Goal: Contribute content: Contribute content

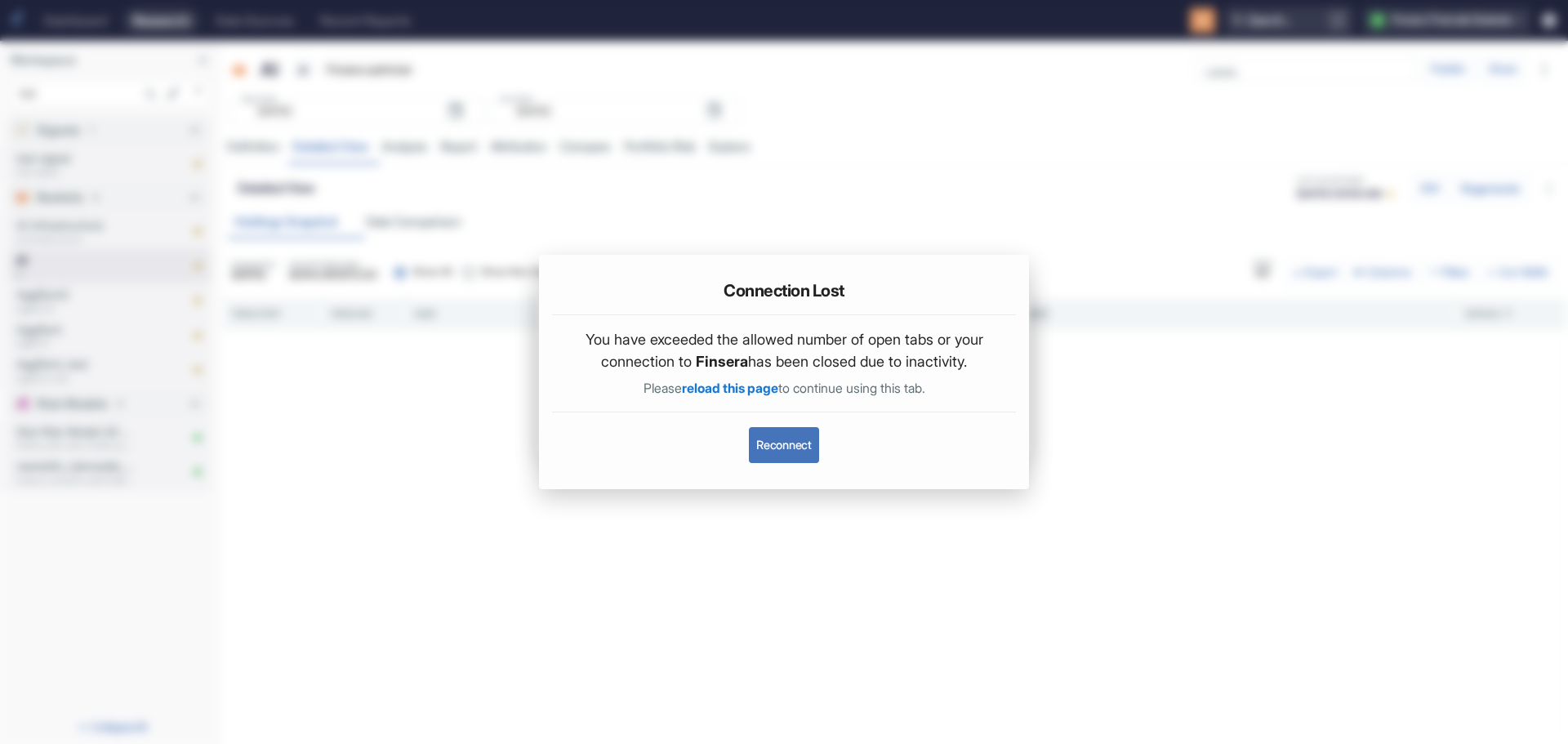
scroll to position [2496, 0]
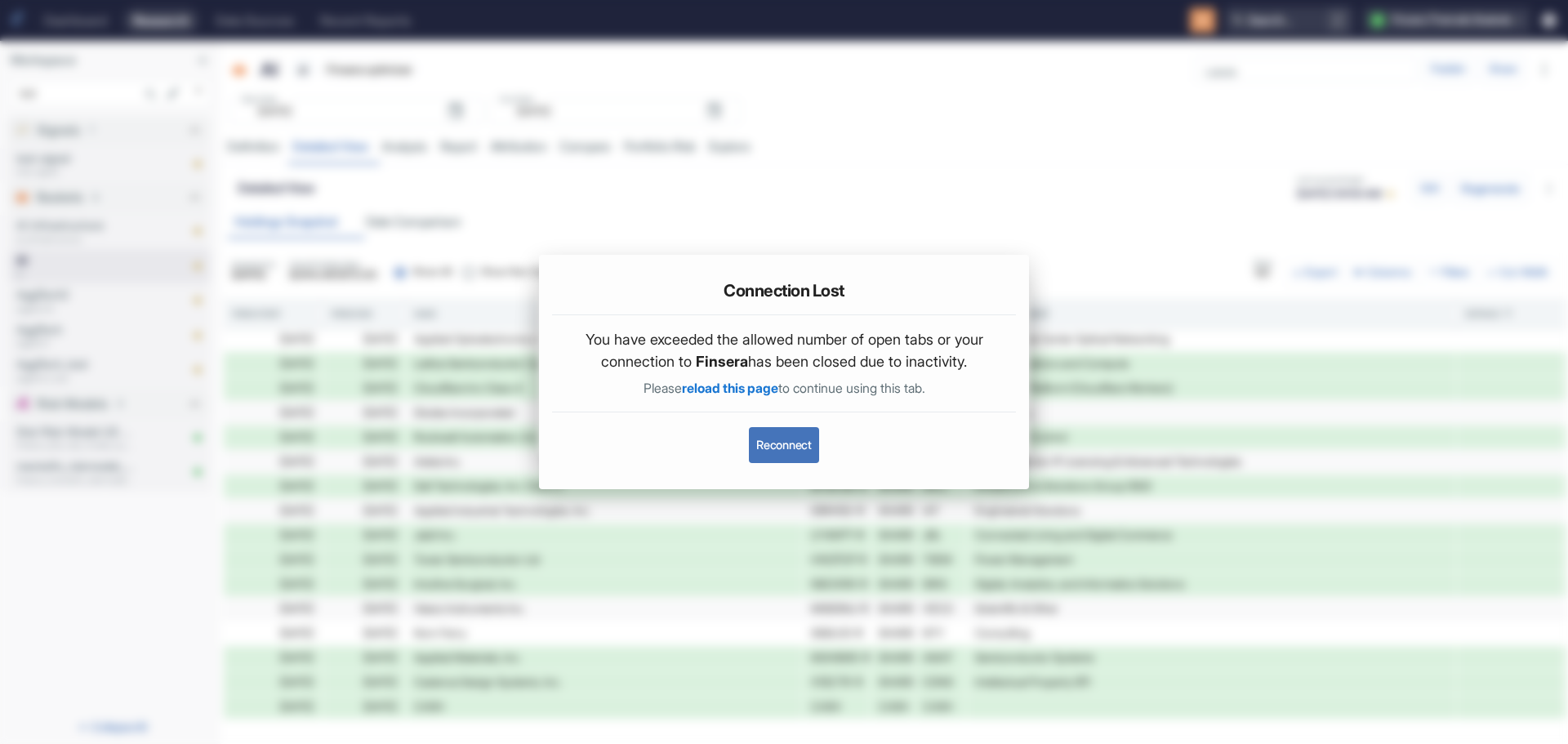
click at [775, 443] on button "Reconnect" at bounding box center [784, 445] width 69 height 36
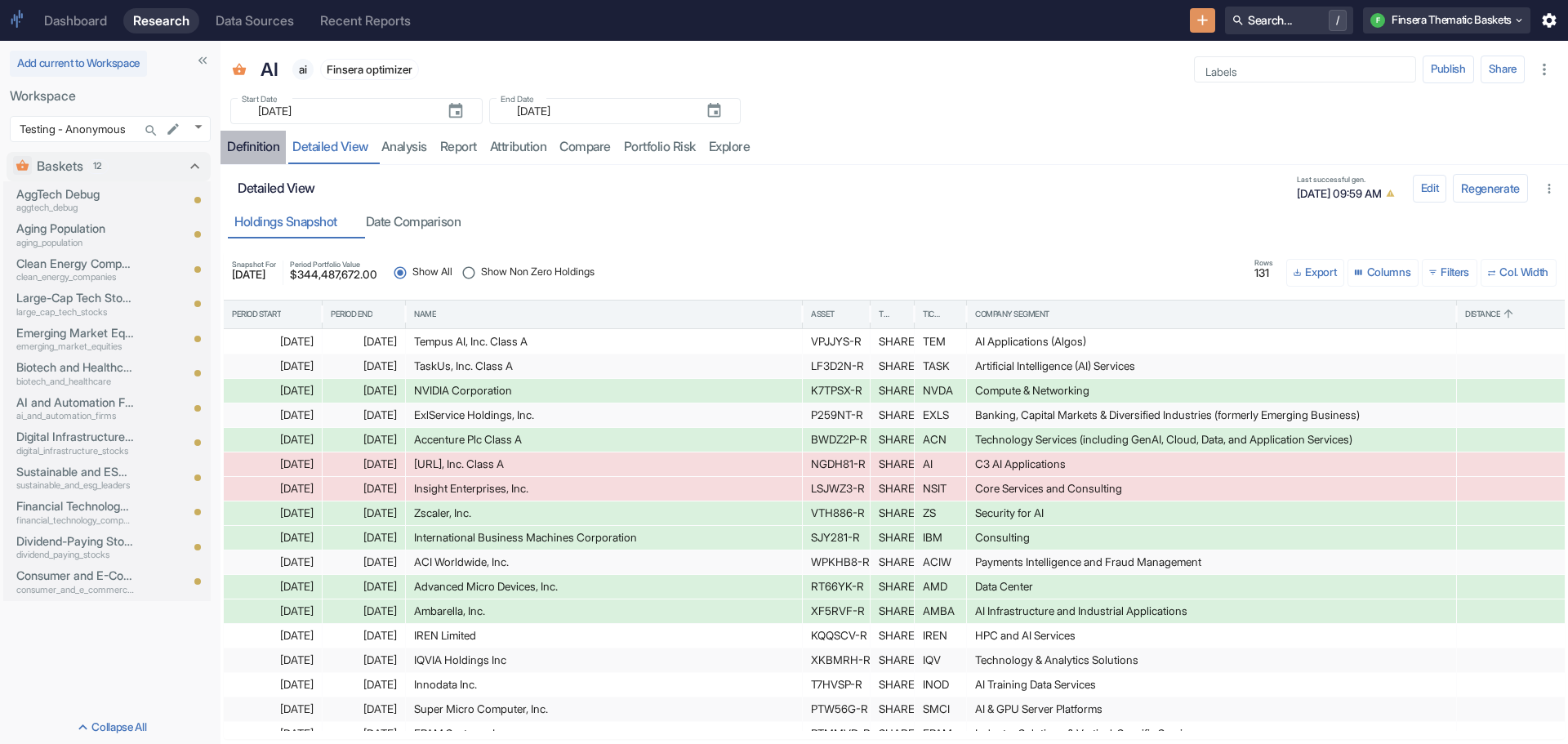
click at [241, 140] on div "Definition" at bounding box center [252, 146] width 52 height 17
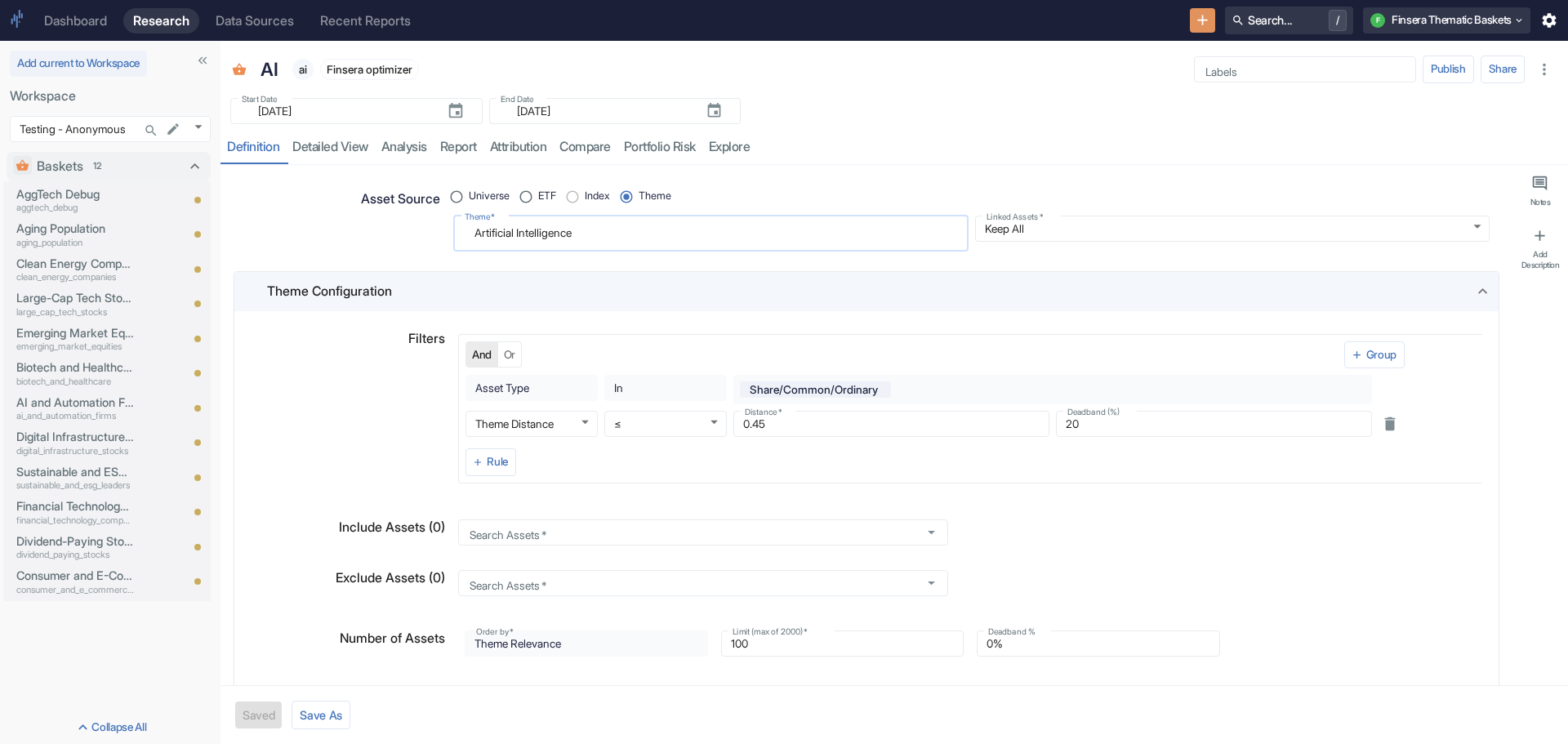
click at [601, 236] on textarea "Artificial Intelligence" at bounding box center [711, 233] width 493 height 22
radio input "true"
type textarea "Artificial Intelligenc"
type textarea "x"
type textarea "Artificial Intellige"
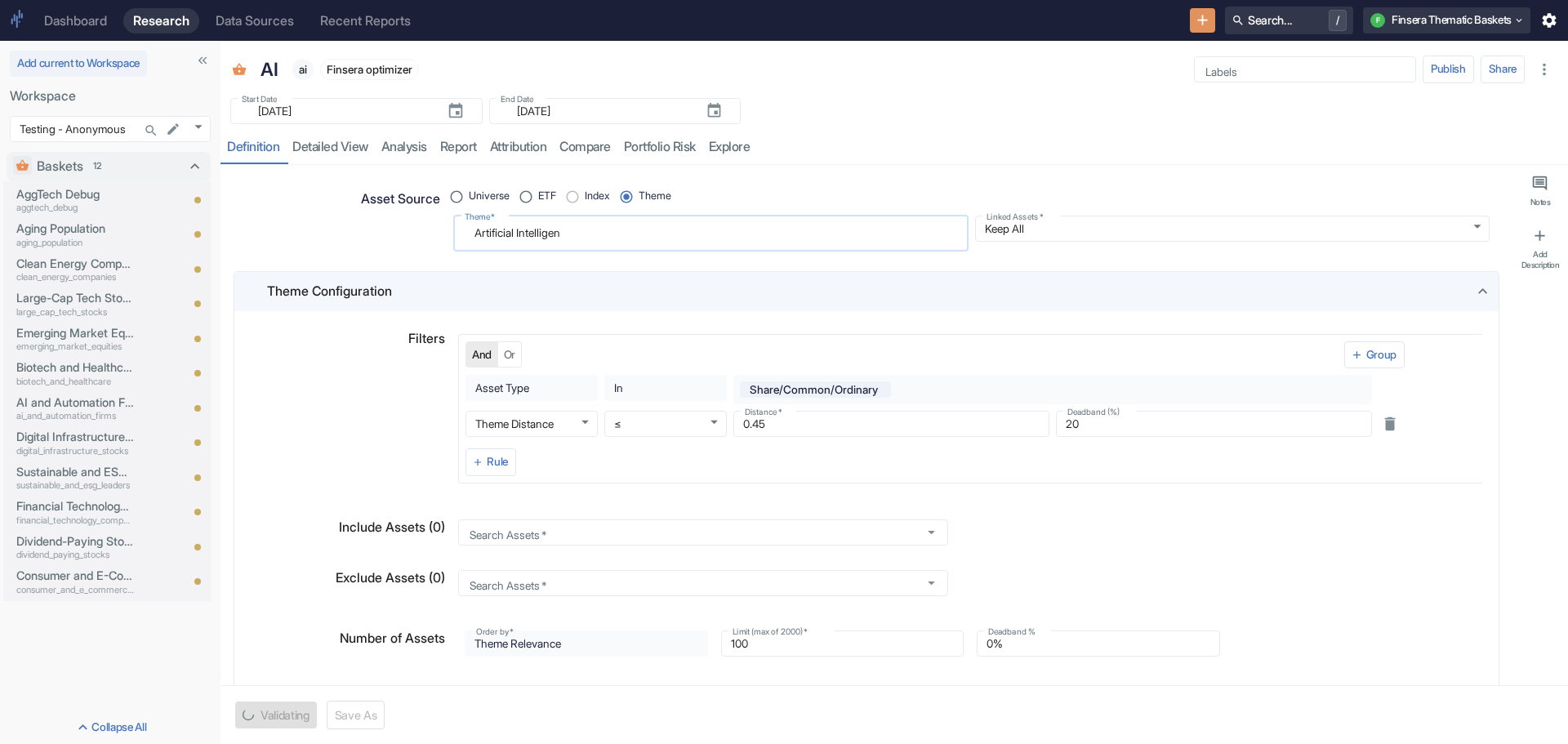
type textarea "x"
type textarea "Artificial Intellig"
type textarea "x"
type textarea "Artificial Intelli"
type textarea "x"
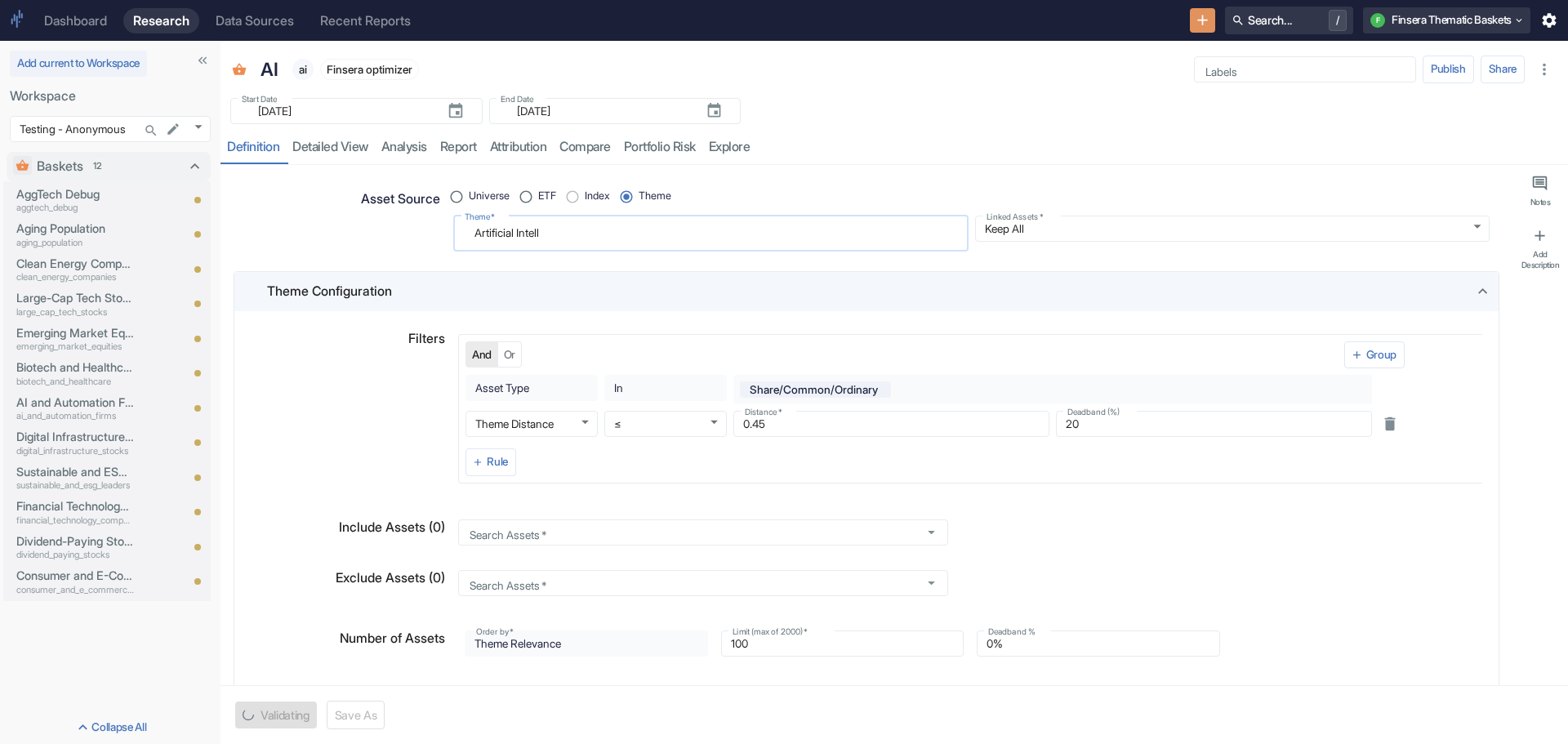
type textarea "Artificial Intel"
type textarea "x"
type textarea "Artificial Inte"
type textarea "x"
type textarea "Artificial In"
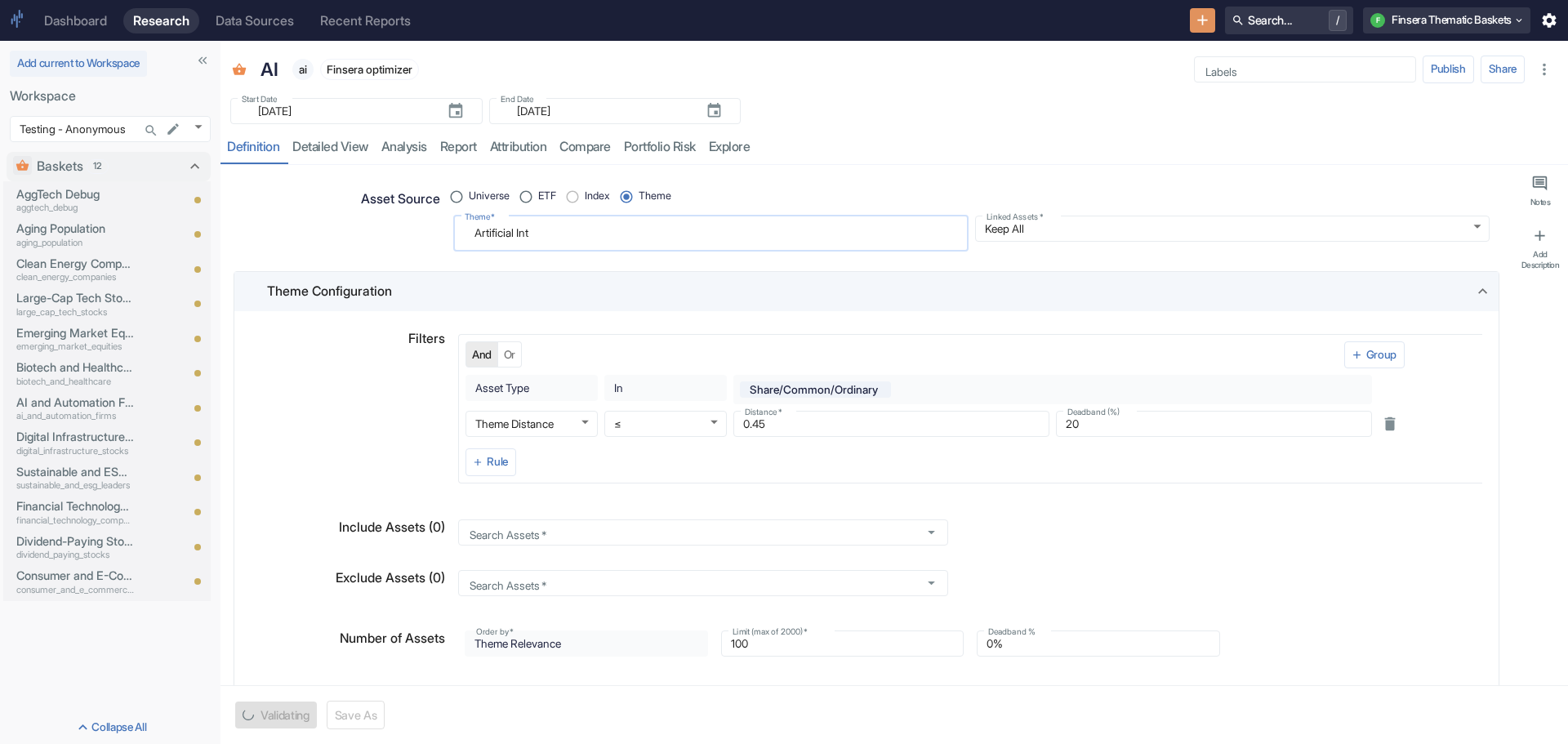
type textarea "x"
type textarea "Artificial I"
type textarea "x"
type textarea "Artificial"
type textarea "x"
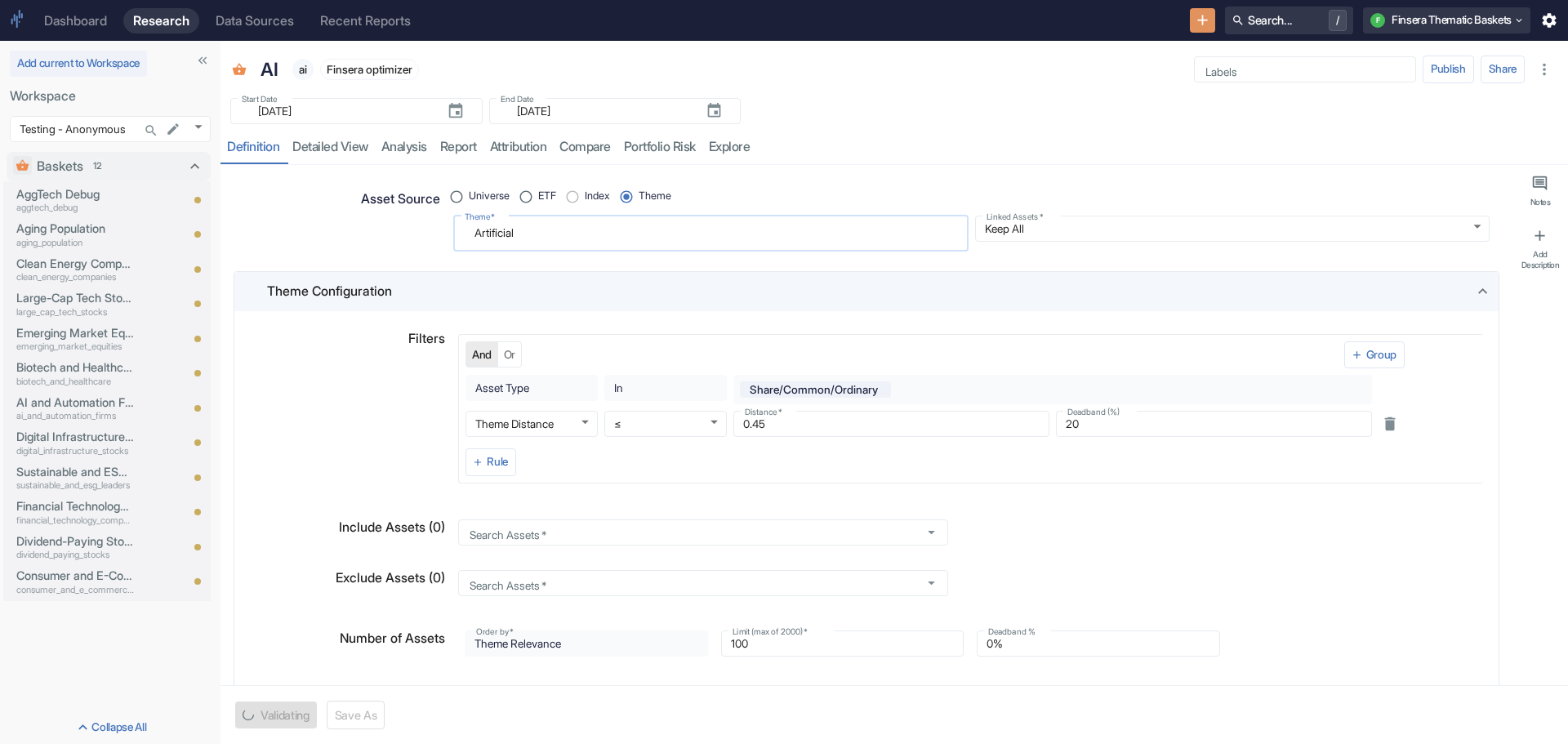
type textarea "Artificia"
type textarea "x"
type textarea "Artifici"
type textarea "x"
type textarea "Artific"
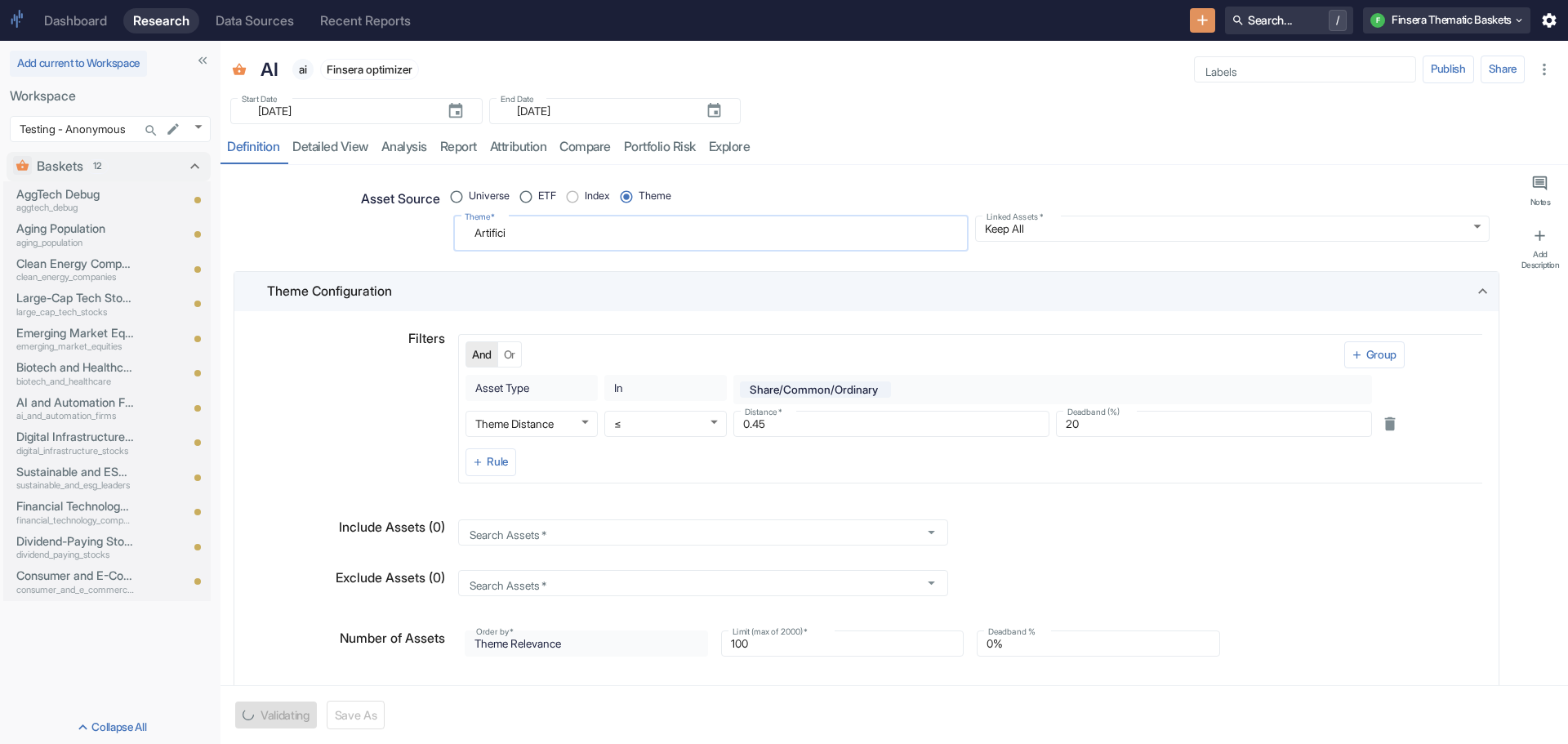
type textarea "x"
type textarea "Artif"
type textarea "x"
type textarea "Arti"
type textarea "x"
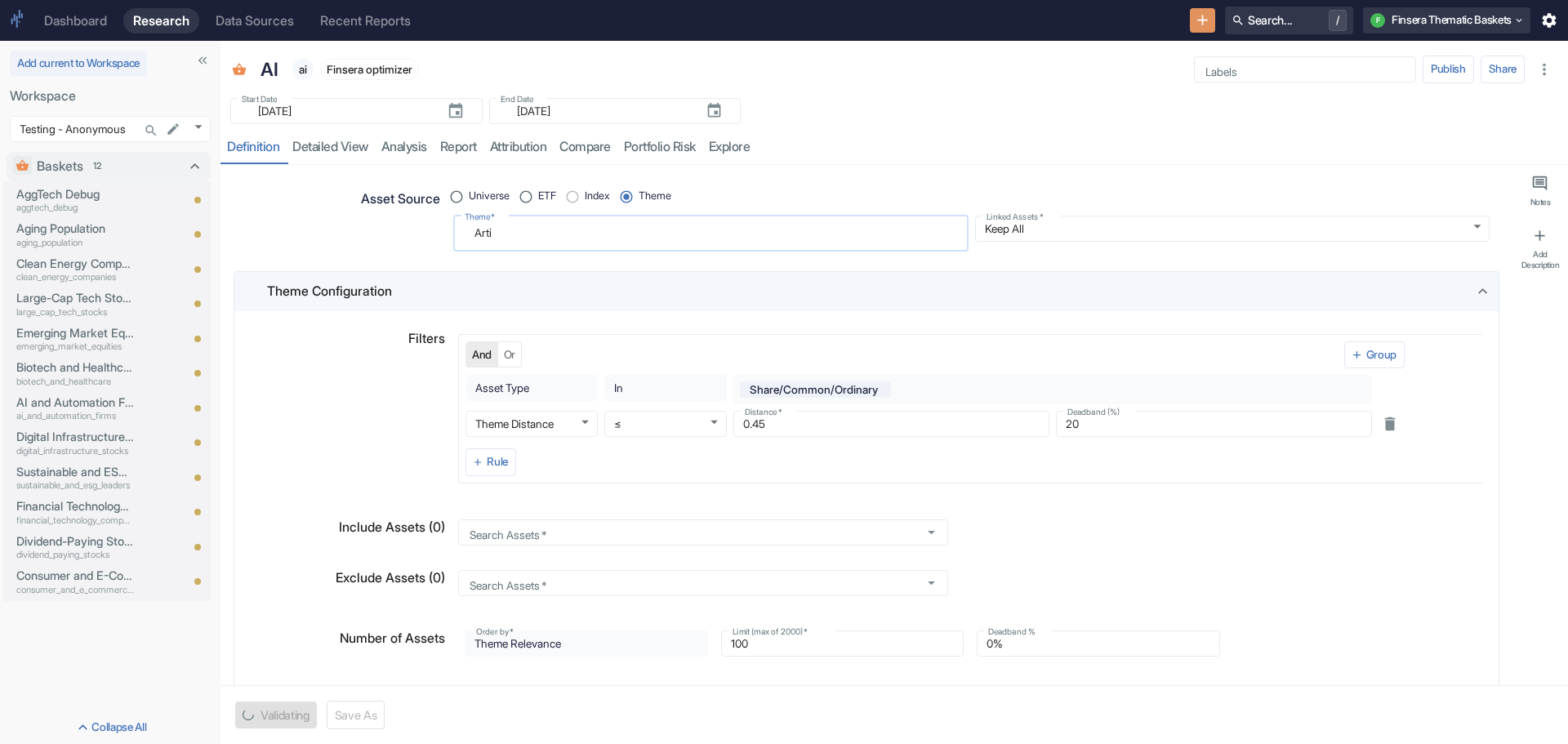
type textarea "Art"
type textarea "x"
type textarea "Ar"
type textarea "x"
type textarea "A"
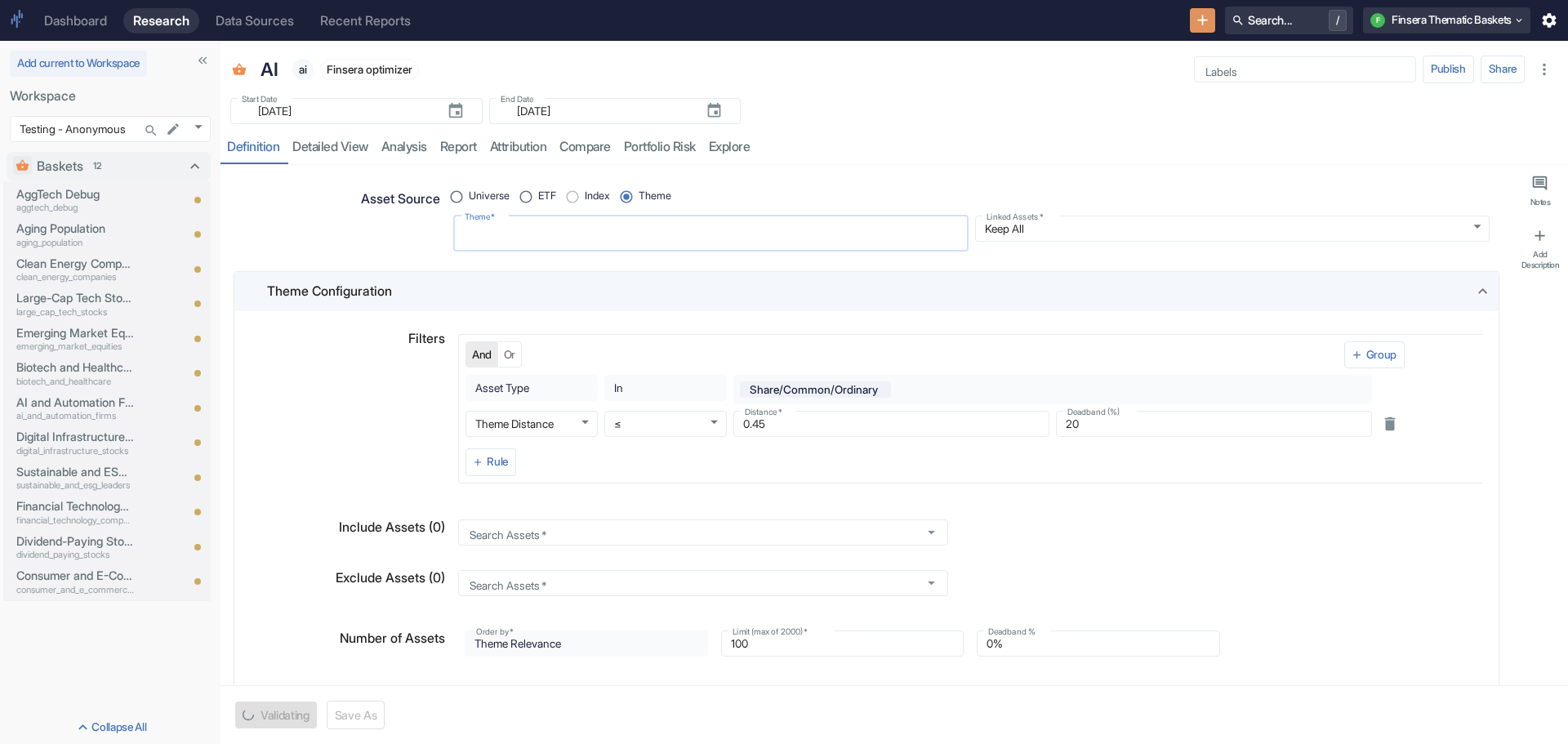
type textarea "x"
type textarea "D"
type textarea "x"
type textarea "Da"
type textarea "x"
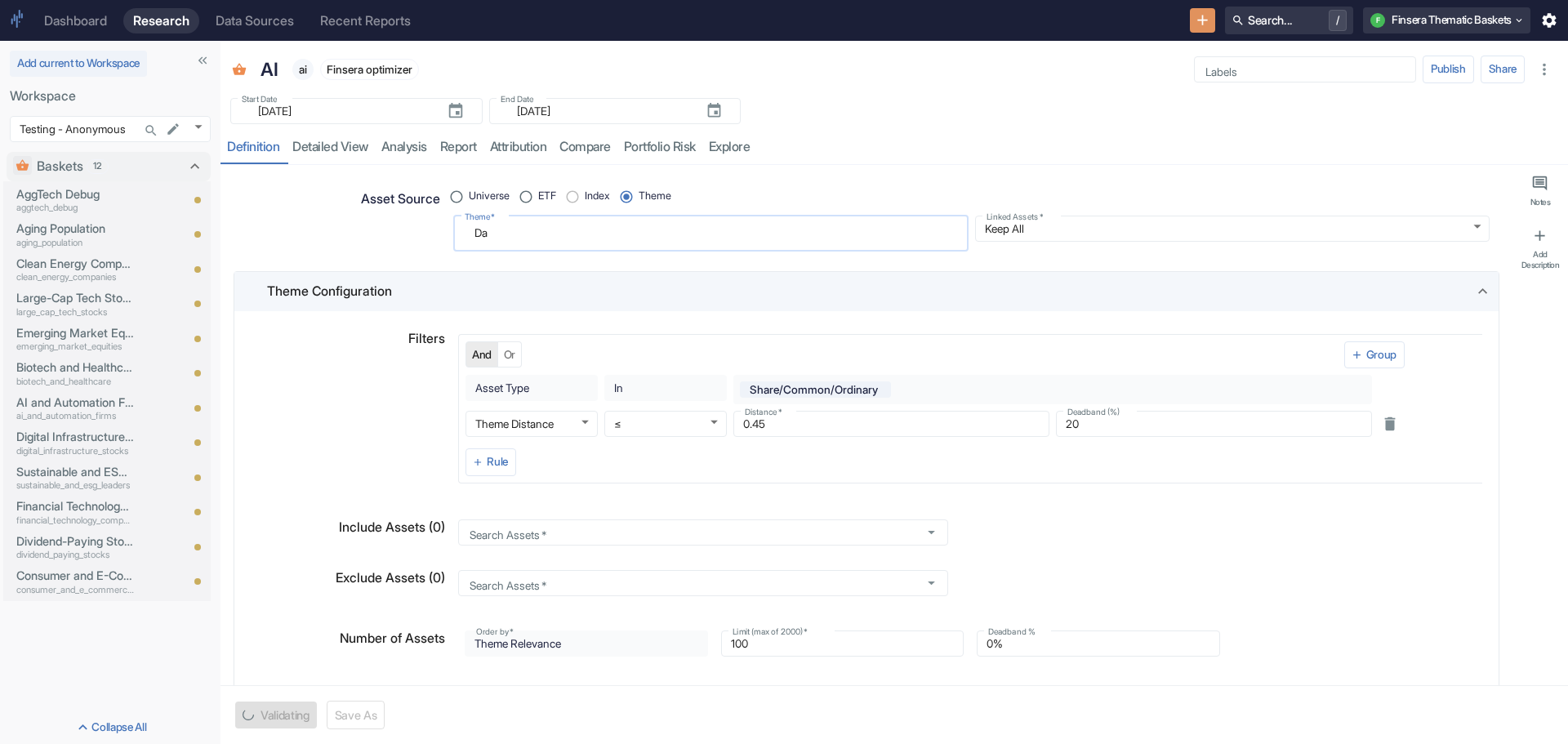
type textarea "Dat"
type textarea "x"
type textarea "Data"
type textarea "x"
type textarea "Data"
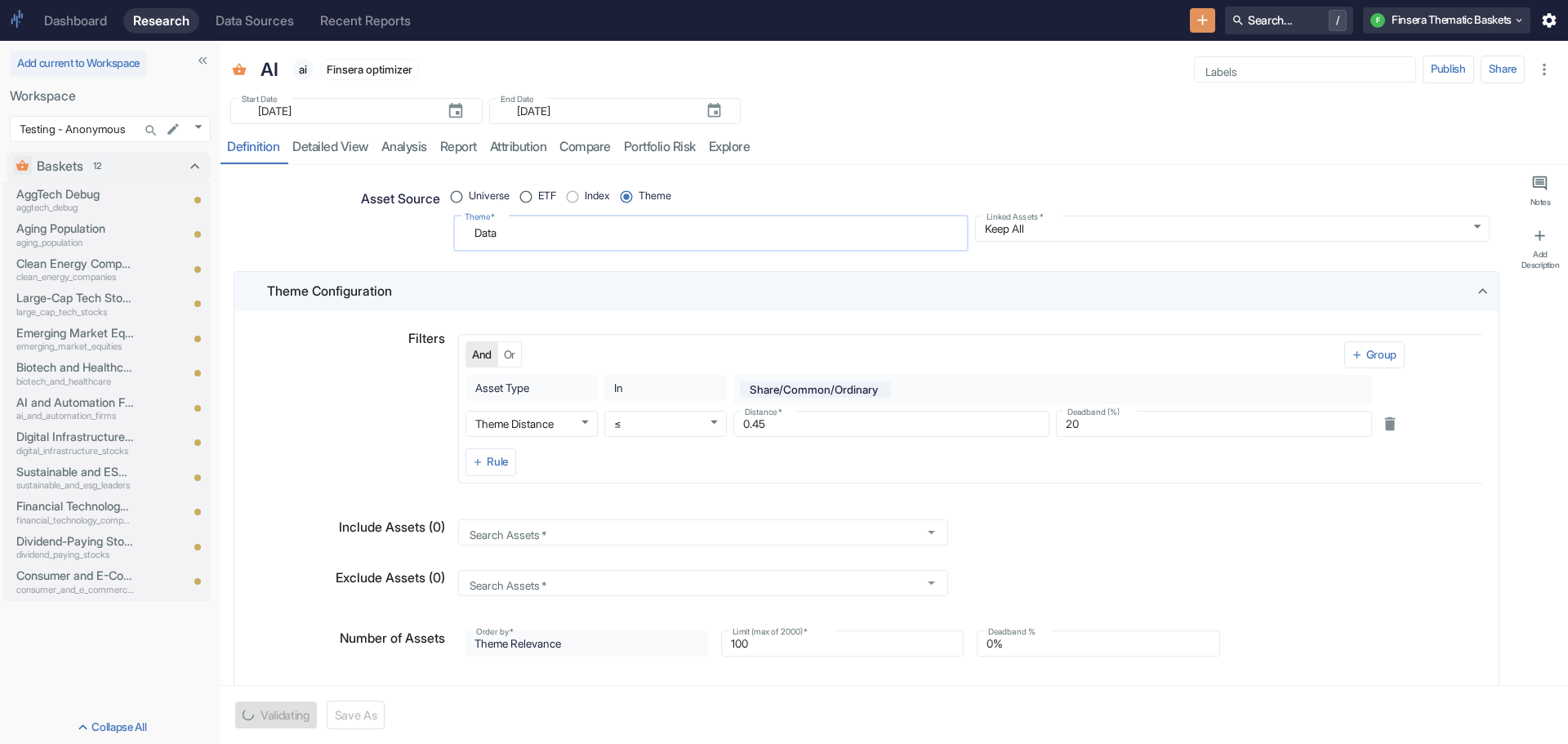
type textarea "x"
type textarea "Data c"
type textarea "x"
type textarea "Data ce"
type textarea "x"
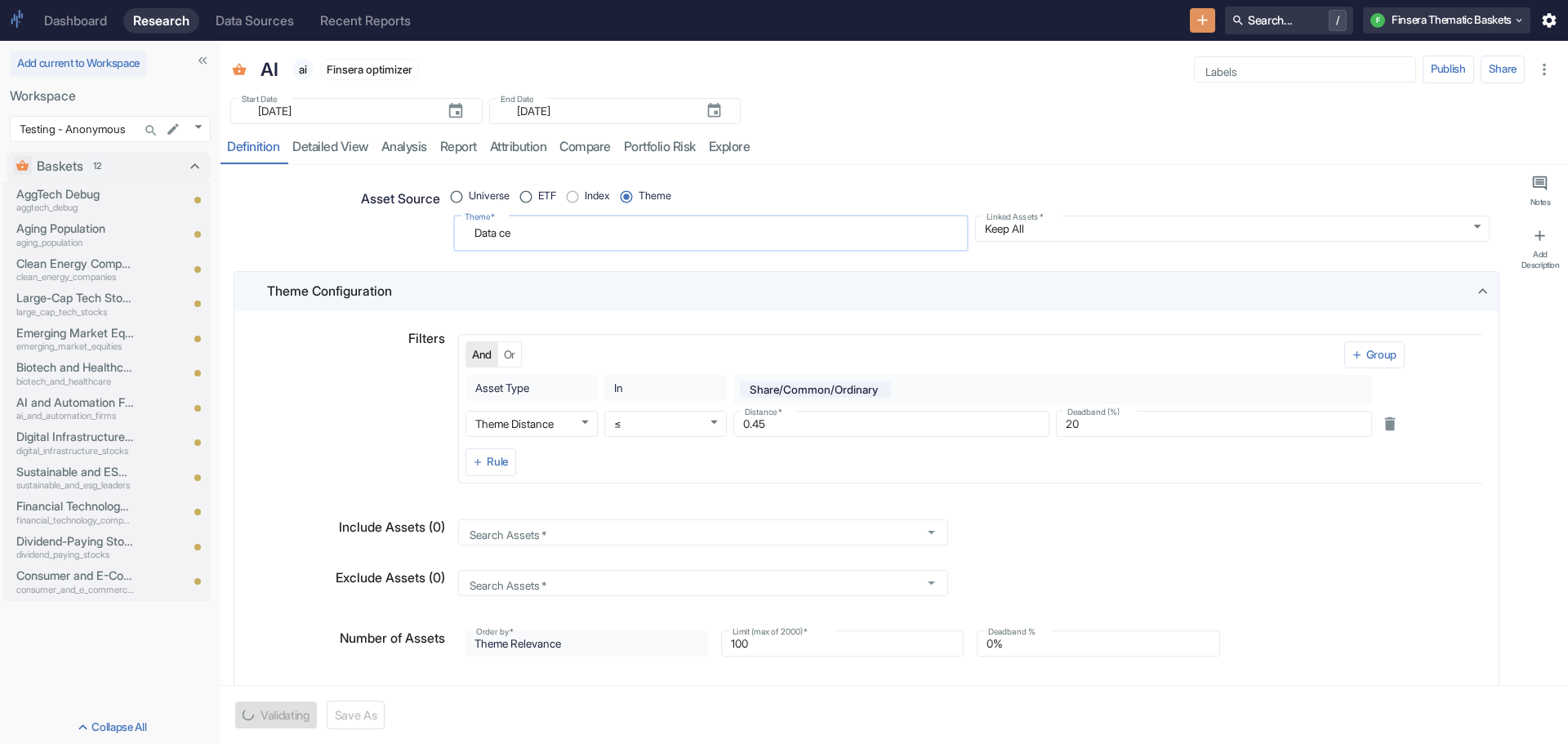
type textarea "Data cen"
type textarea "x"
type textarea "Data cene"
type textarea "x"
type textarea "Data cener"
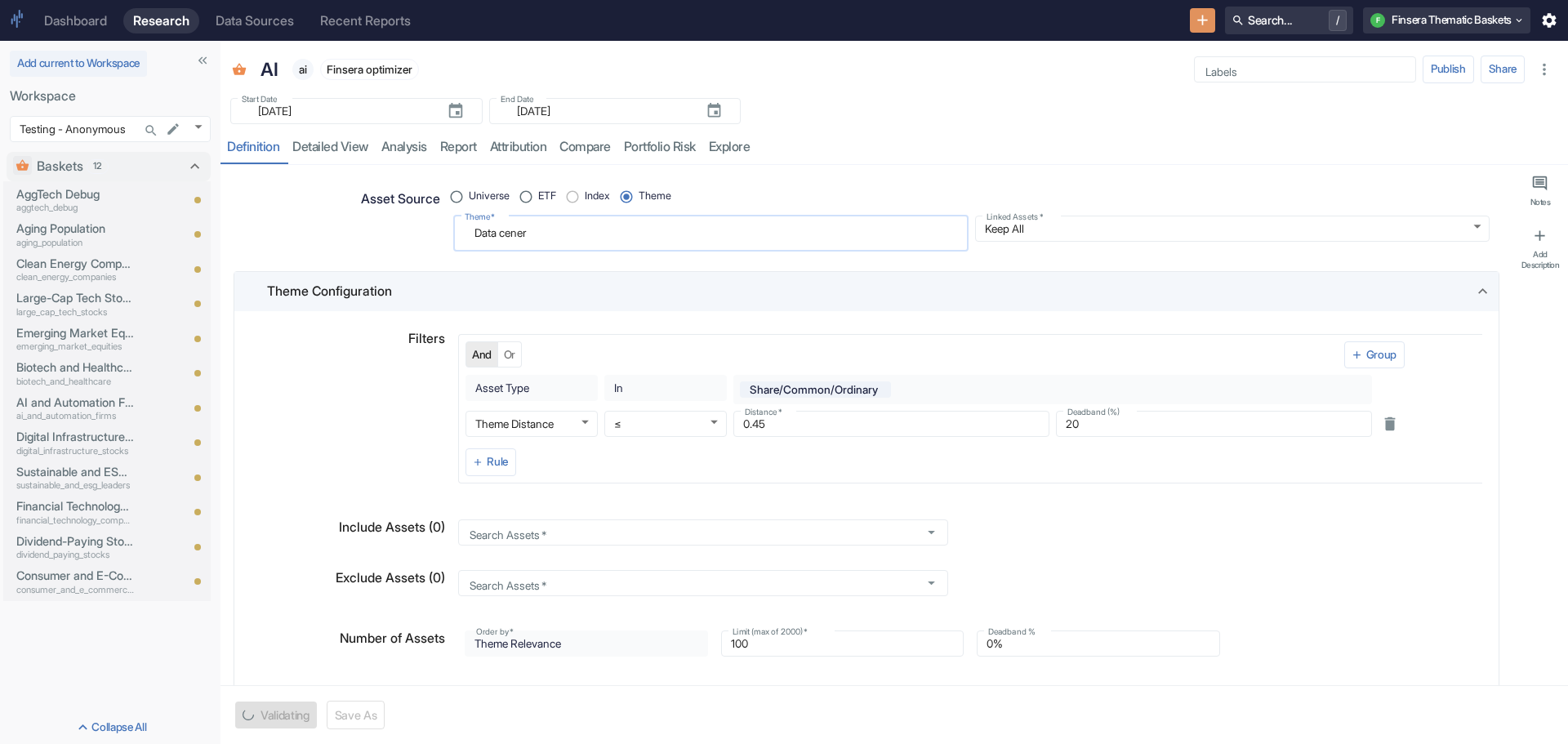
type textarea "x"
type textarea "Data cener"
type textarea "x"
type textarea "Data cener"
type textarea "x"
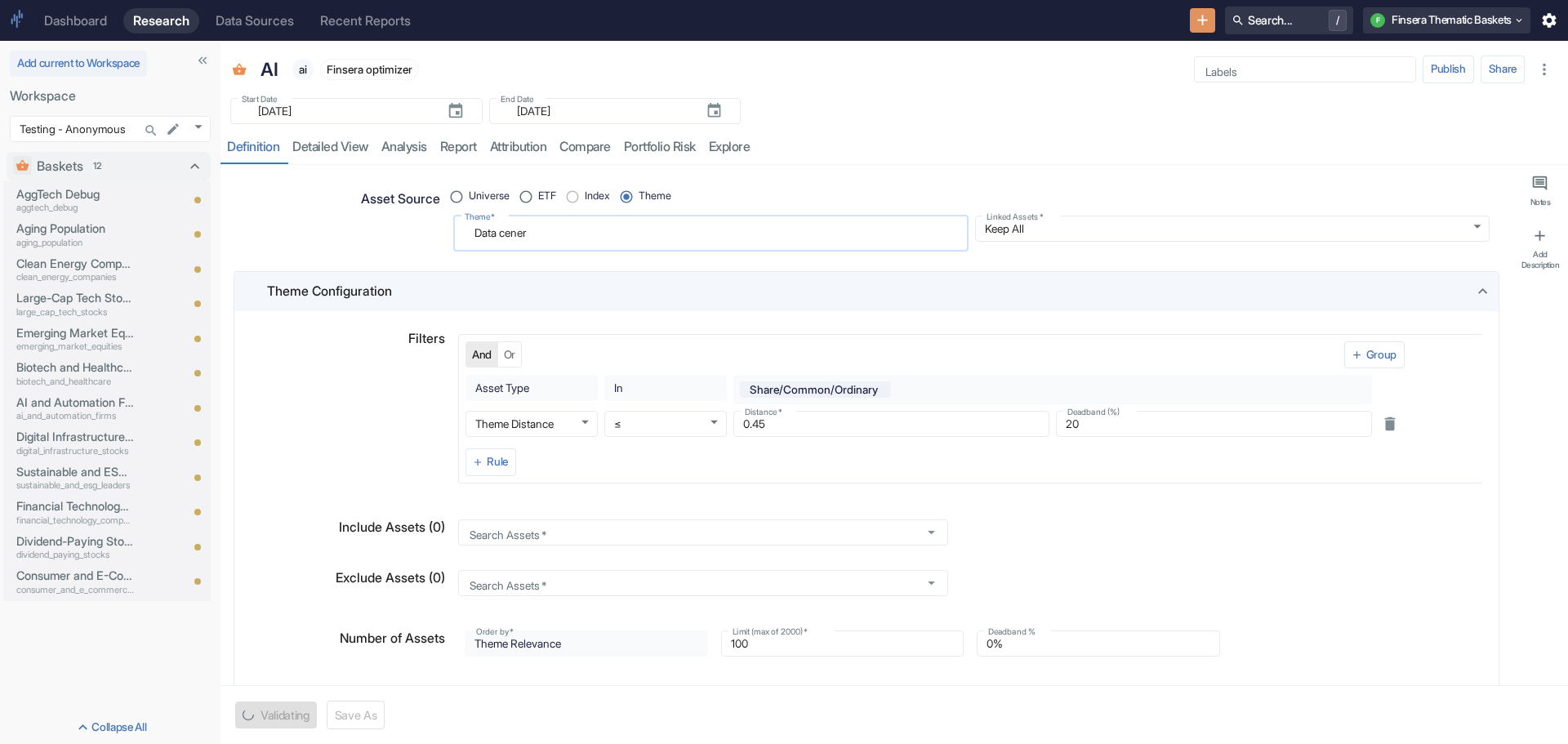
type textarea "Data cene"
type textarea "x"
type textarea "Data cen"
type textarea "x"
type textarea "Data cent"
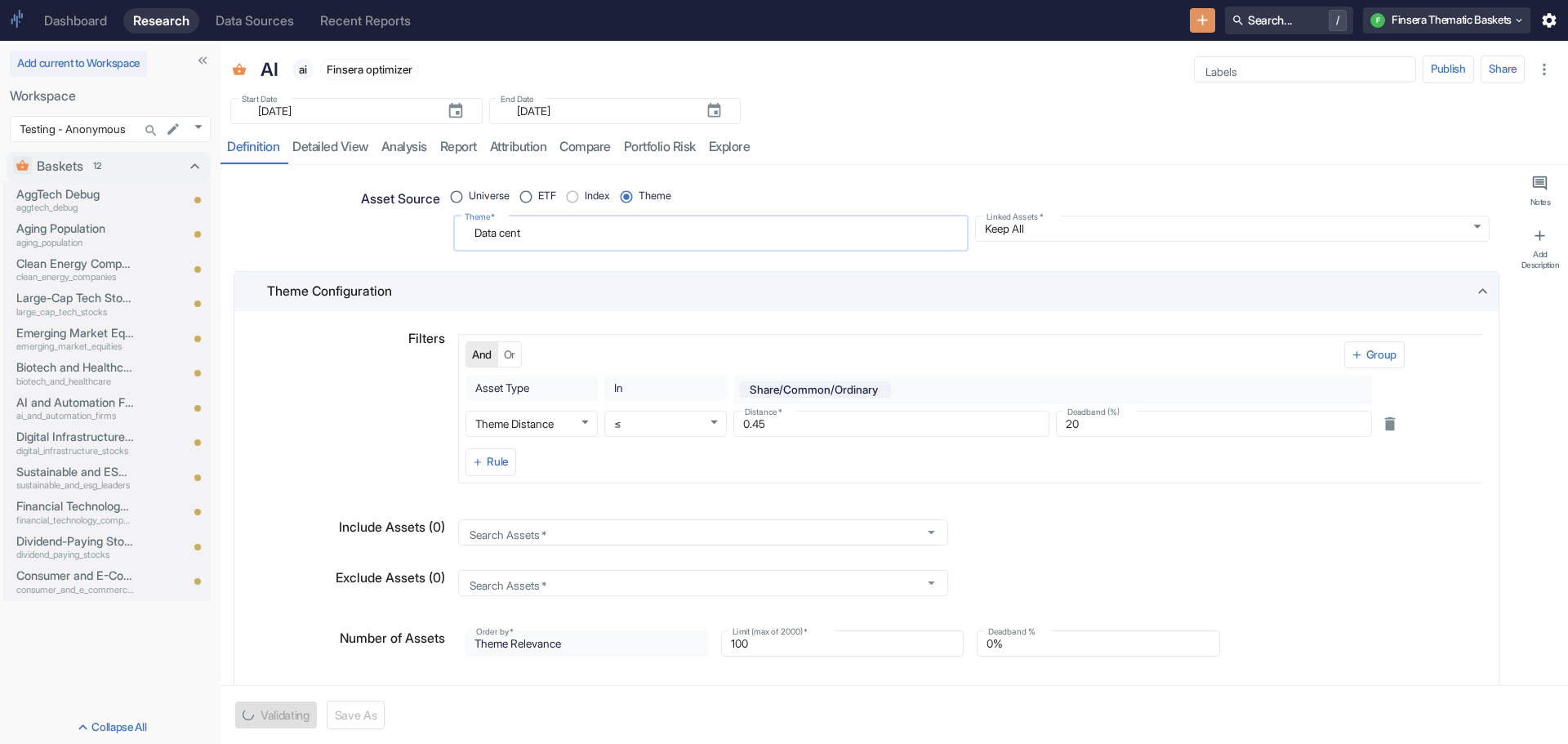
type textarea "x"
type textarea "Data cente"
type textarea "x"
type textarea "Data center"
type textarea "x"
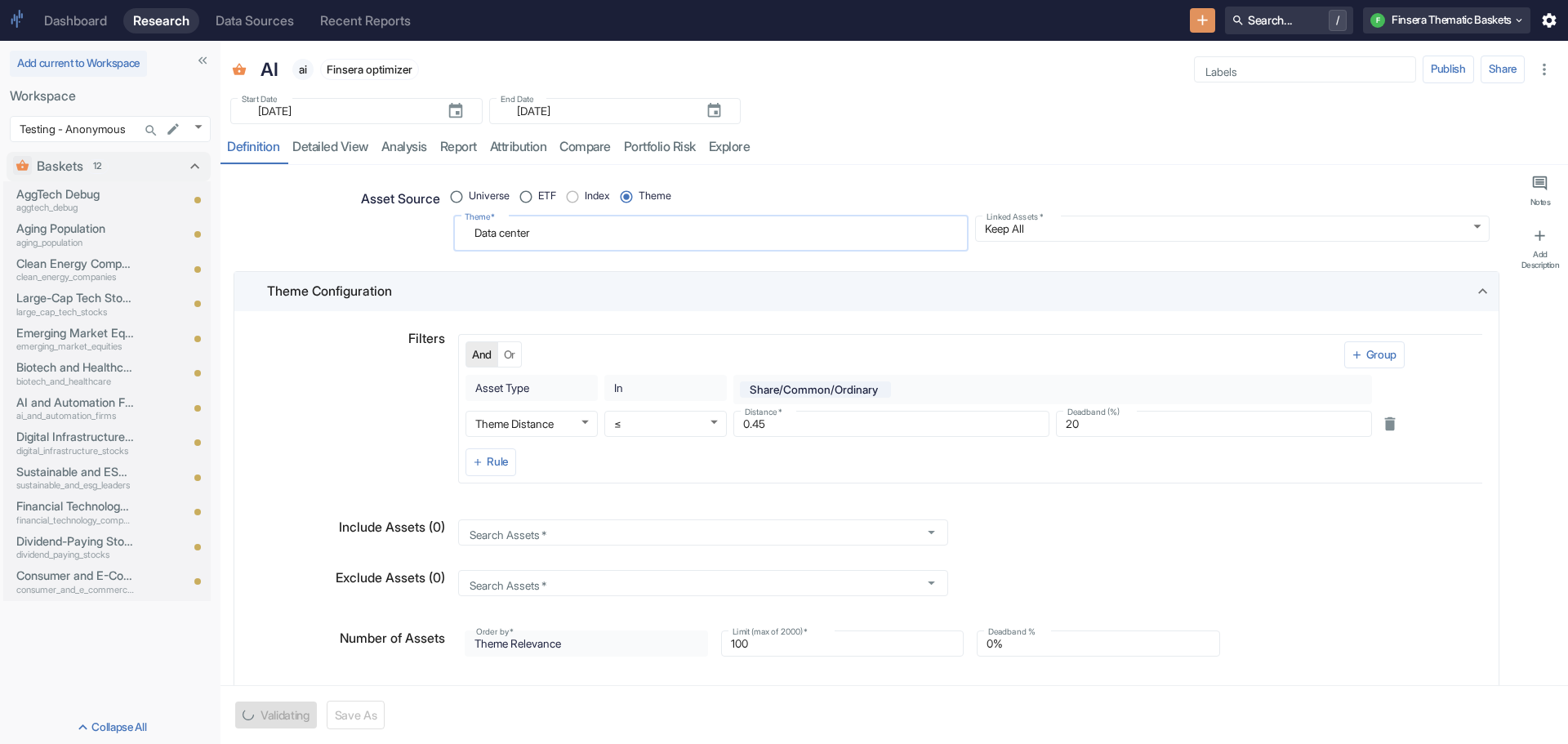
type textarea "Data center"
type textarea "x"
type textarea "Data center i"
type textarea "x"
type textarea "Data center in"
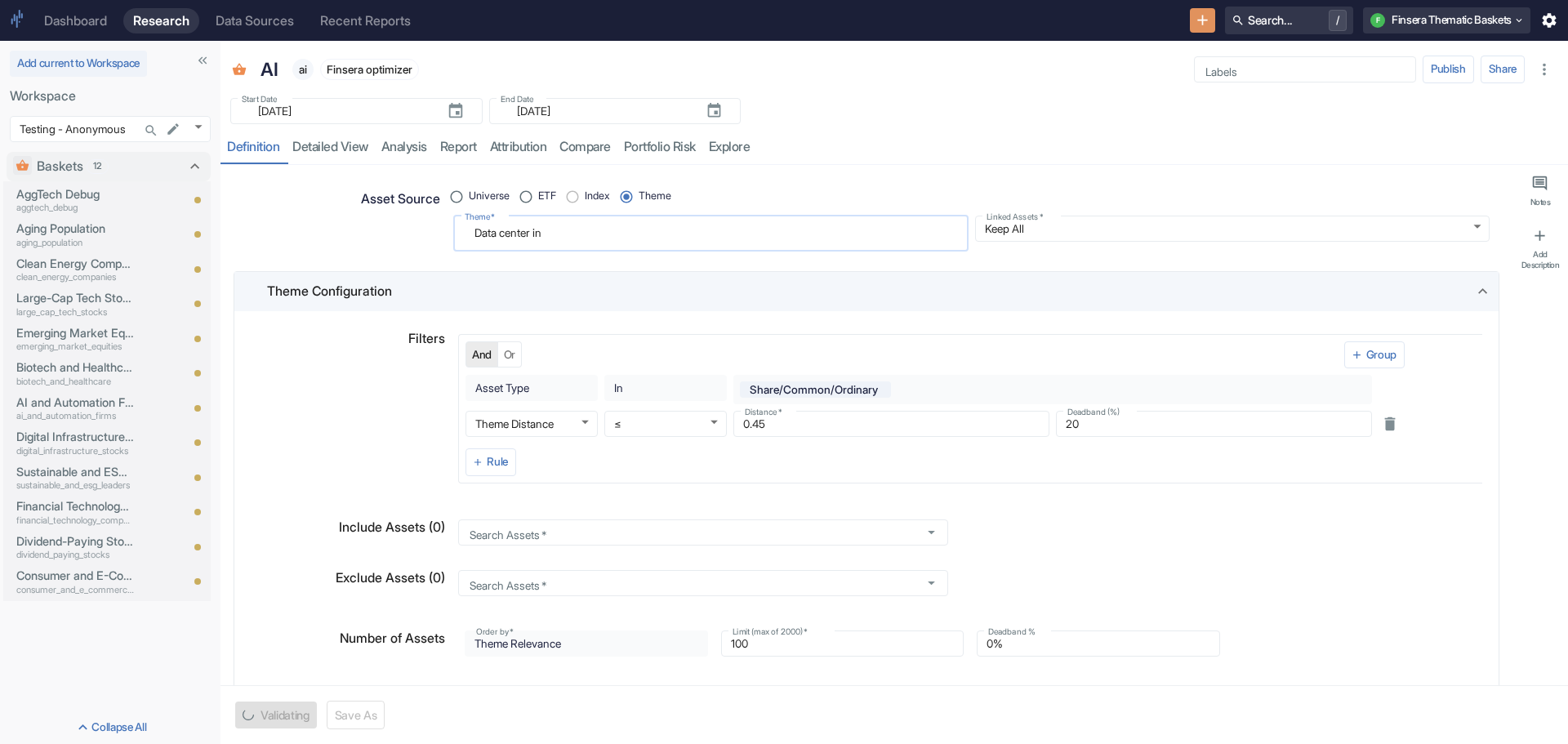
type textarea "x"
type textarea "Data center inf"
type textarea "x"
type textarea "Data center infr"
type textarea "x"
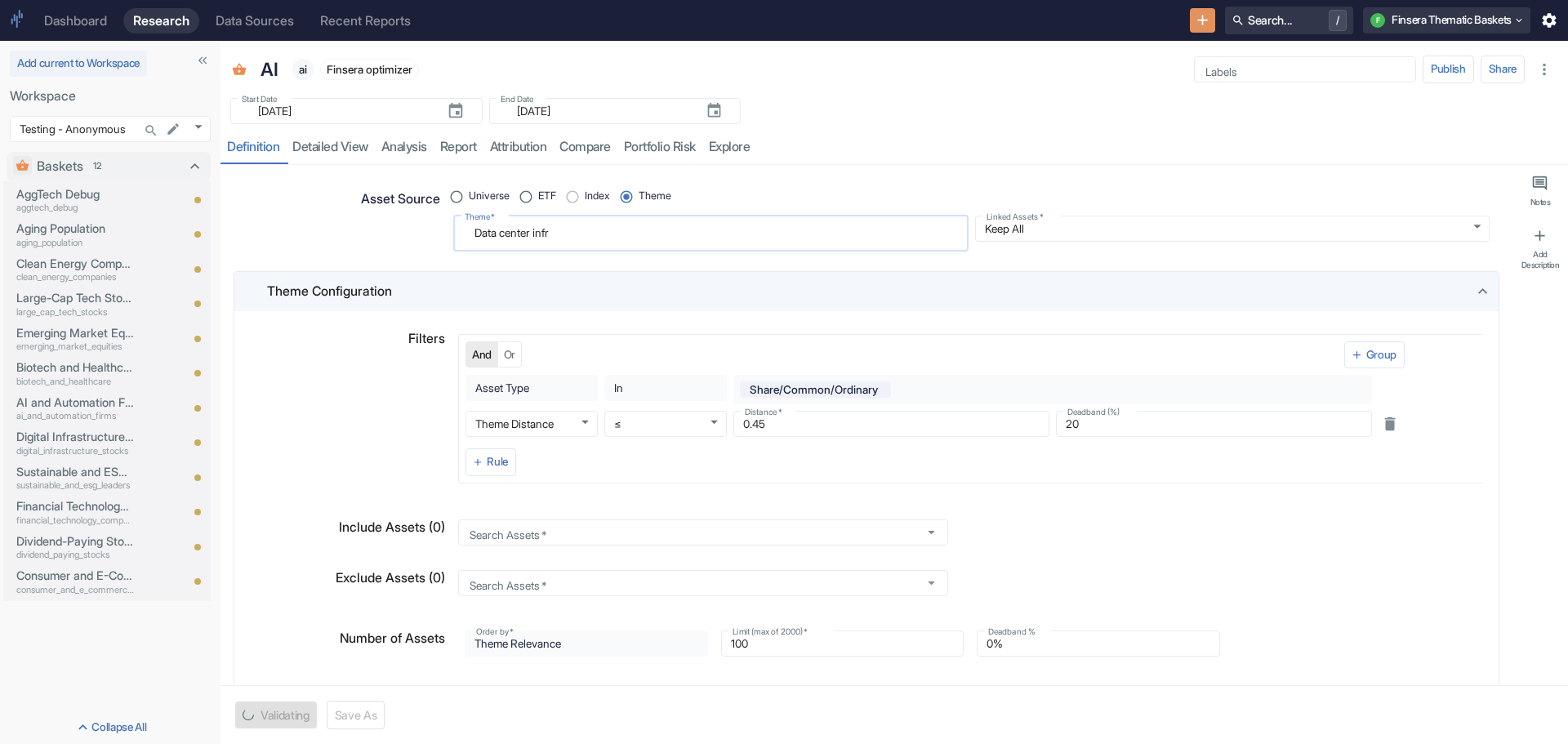
type textarea "Data center infra"
type textarea "x"
type textarea "Data center infras"
type textarea "x"
type textarea "Data center infrast"
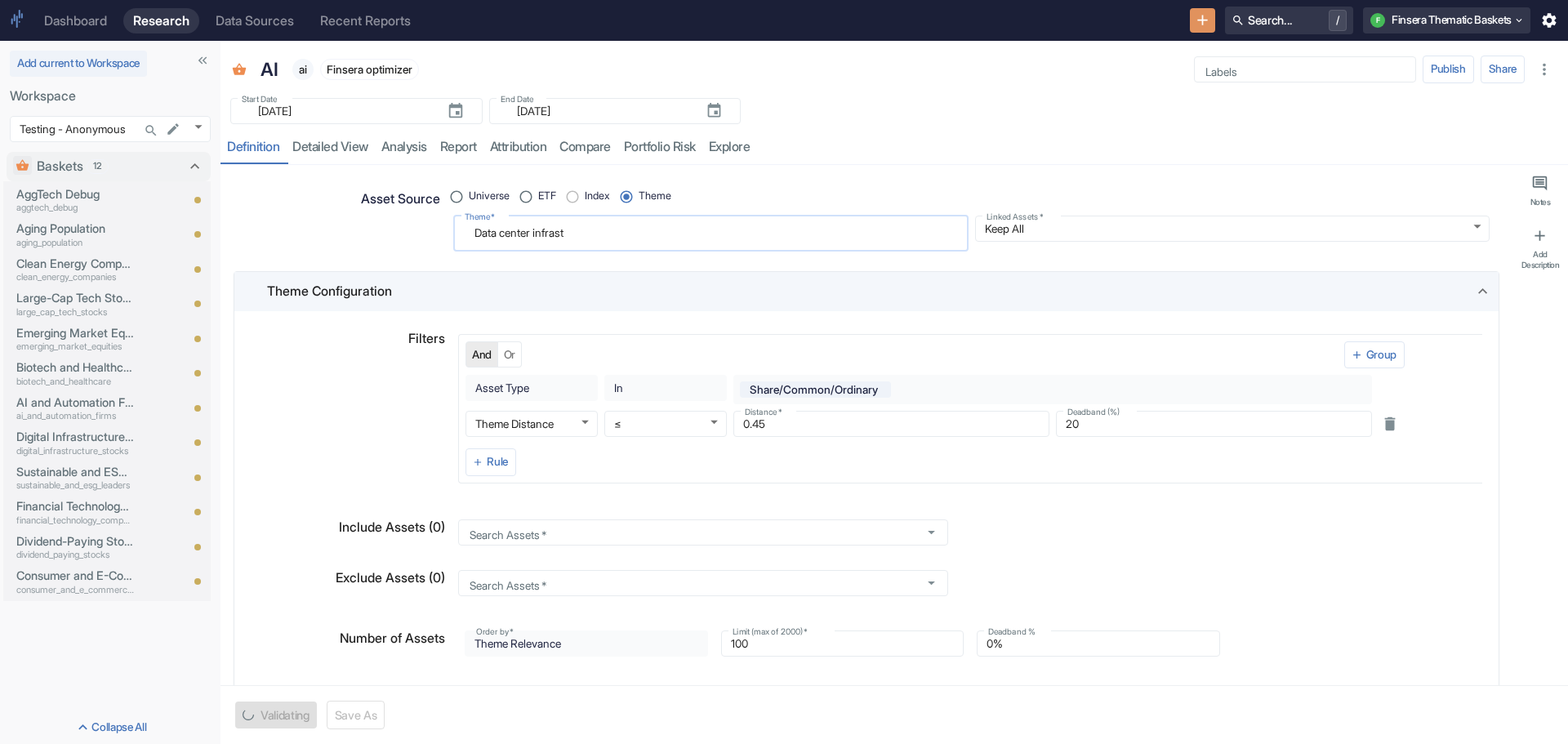
type textarea "x"
type textarea "Data center infrastr"
type textarea "x"
type textarea "Data center infrastru"
type textarea "x"
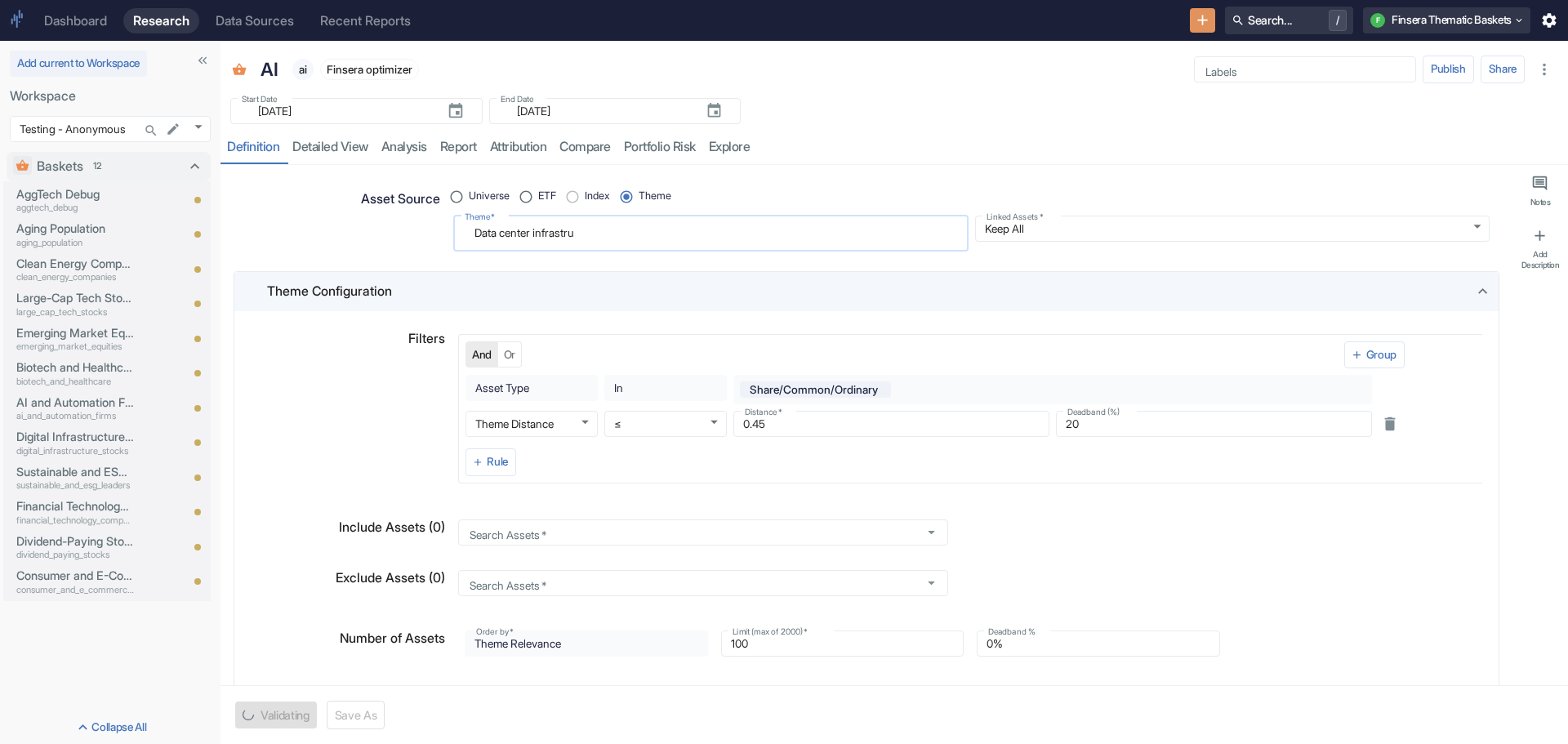
type textarea "Data center infrastruc"
type textarea "x"
type textarea "Data center infrastruct"
type textarea "x"
type textarea "Data center infrastructu"
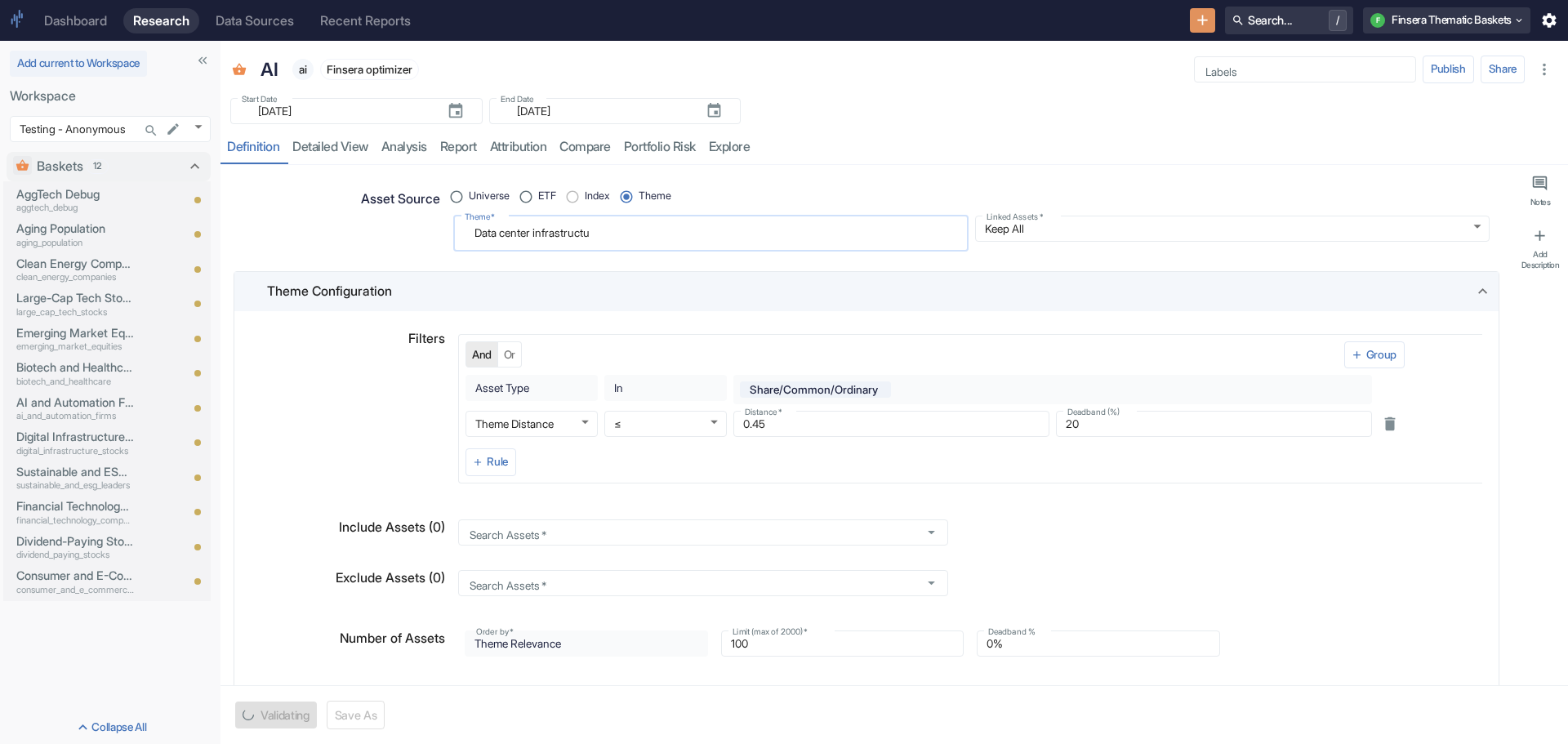
type textarea "x"
type textarea "Data center infrastructur"
type textarea "x"
type textarea "Data center infrastructure"
type textarea "x"
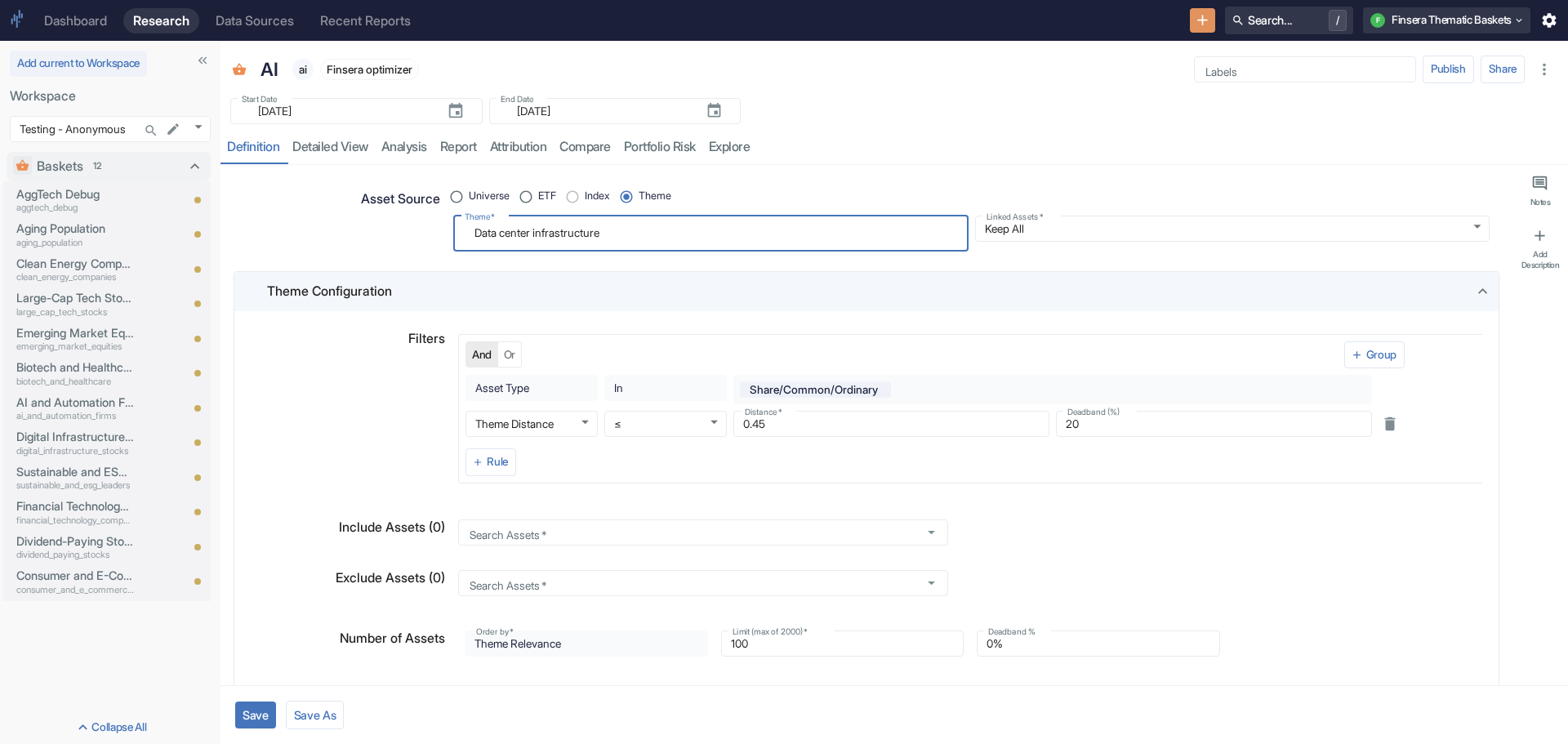
type textarea "Data center infrastructure"
click at [266, 710] on button "Save" at bounding box center [255, 714] width 41 height 27
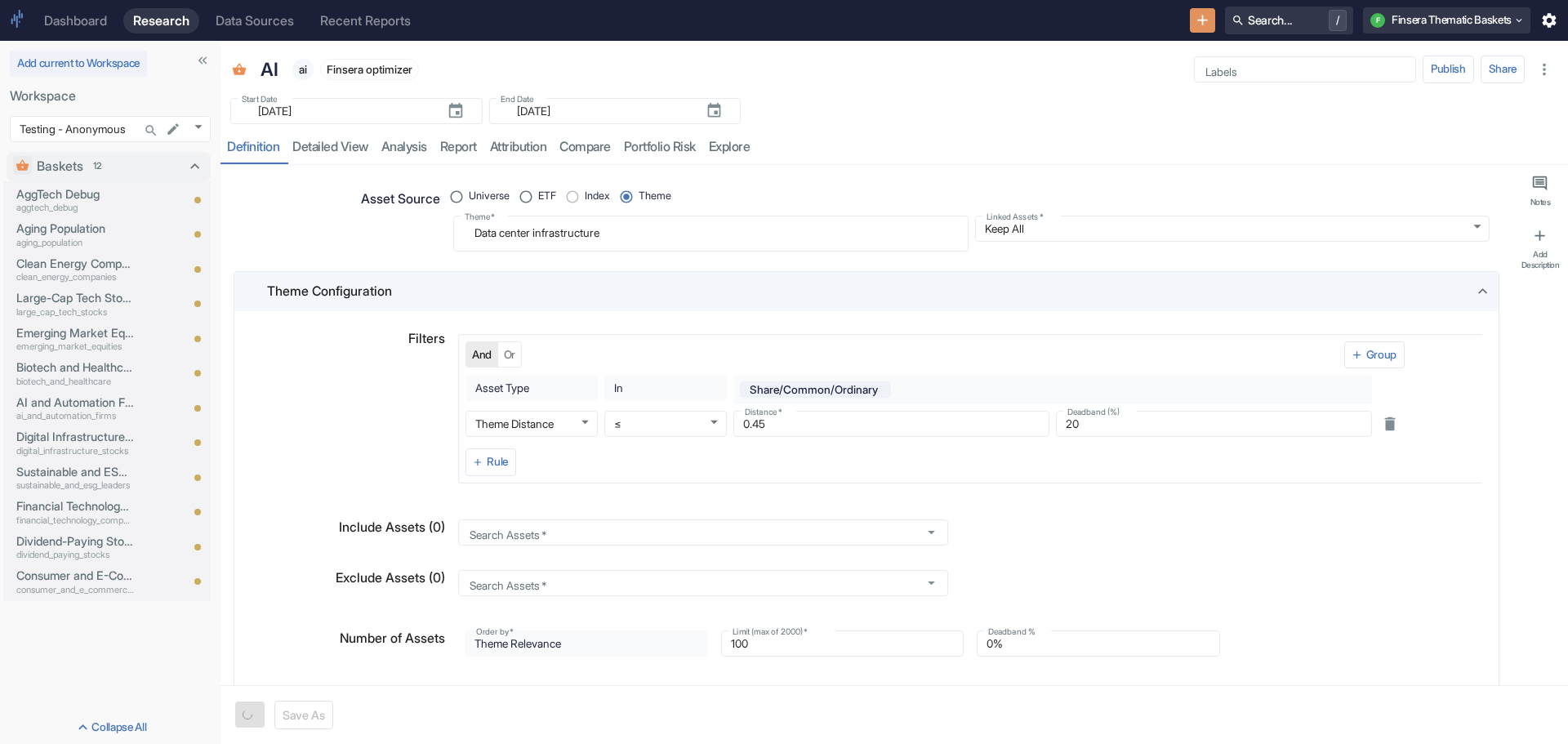
type textarea "x"
click at [325, 146] on link "detailed view" at bounding box center [330, 147] width 89 height 34
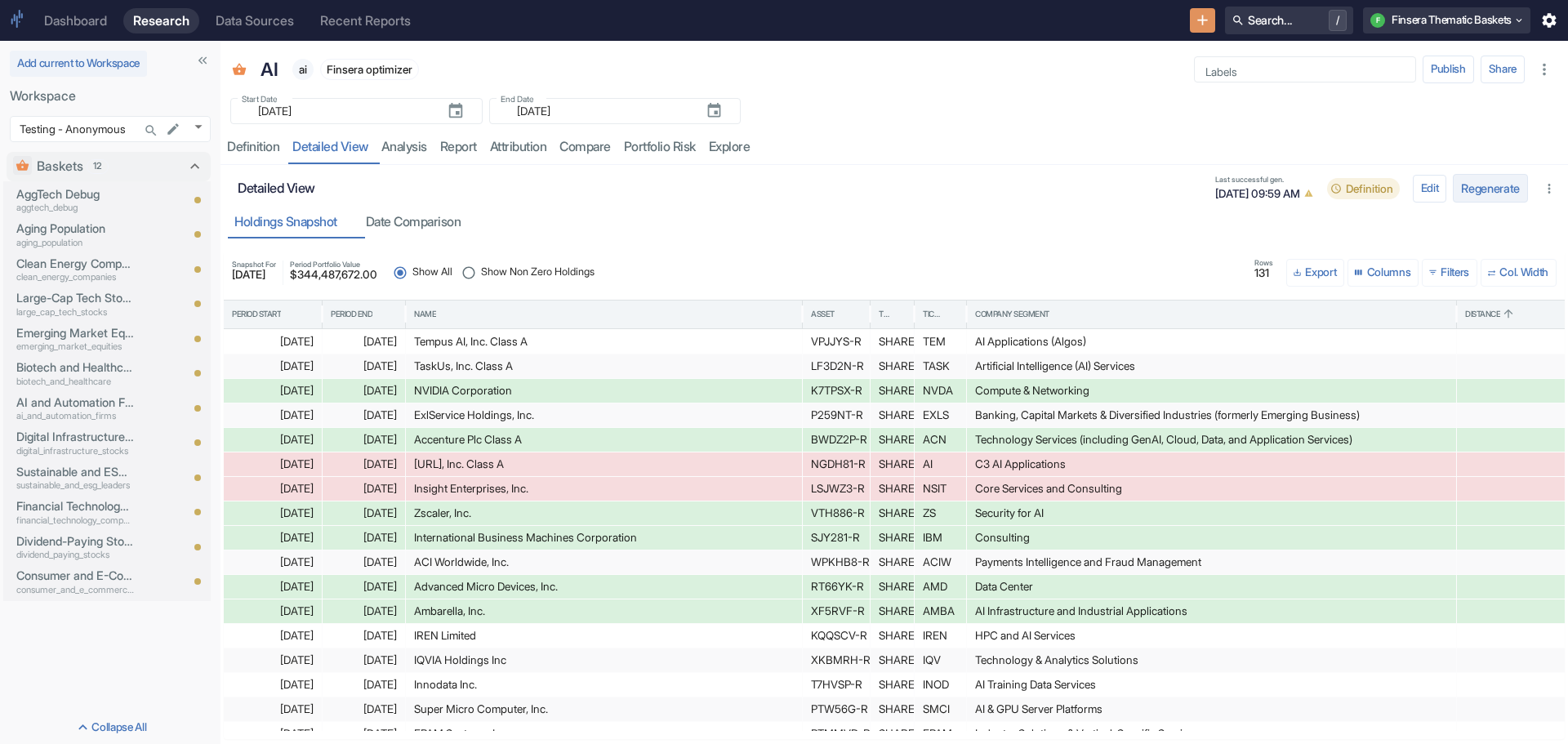
click at [1486, 185] on button "Regenerate" at bounding box center [1490, 188] width 75 height 29
